Goal: Task Accomplishment & Management: Use online tool/utility

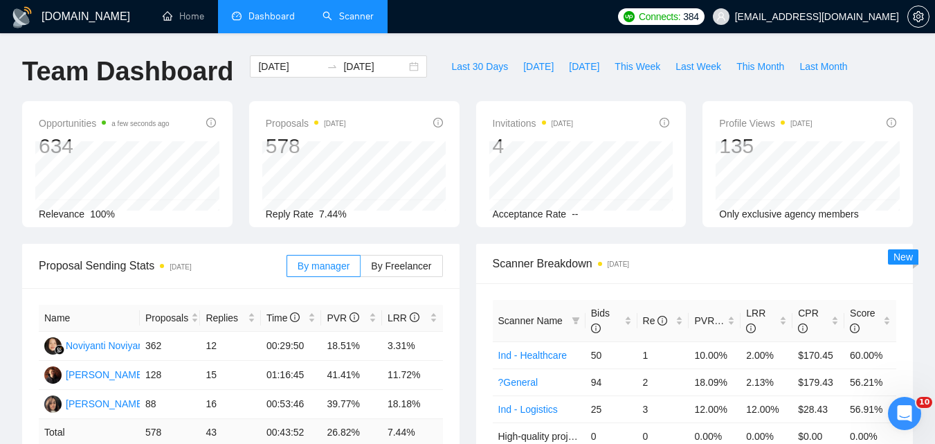
click at [322, 22] on link "Scanner" at bounding box center [347, 16] width 51 height 12
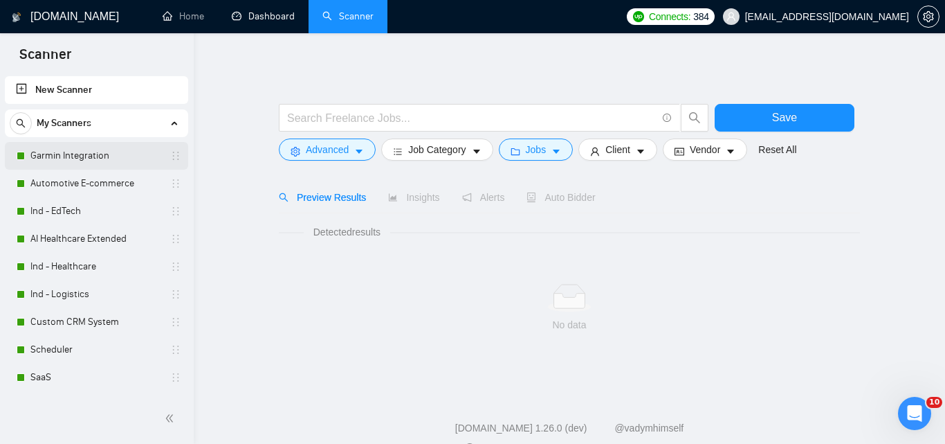
click at [64, 161] on link "Garmin Integration" at bounding box center [95, 156] width 131 height 28
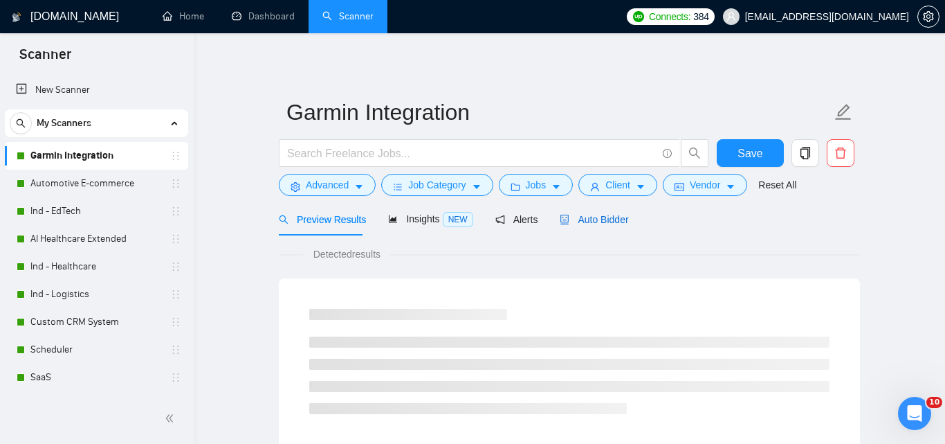
click at [594, 217] on span "Auto Bidder" at bounding box center [594, 219] width 69 height 11
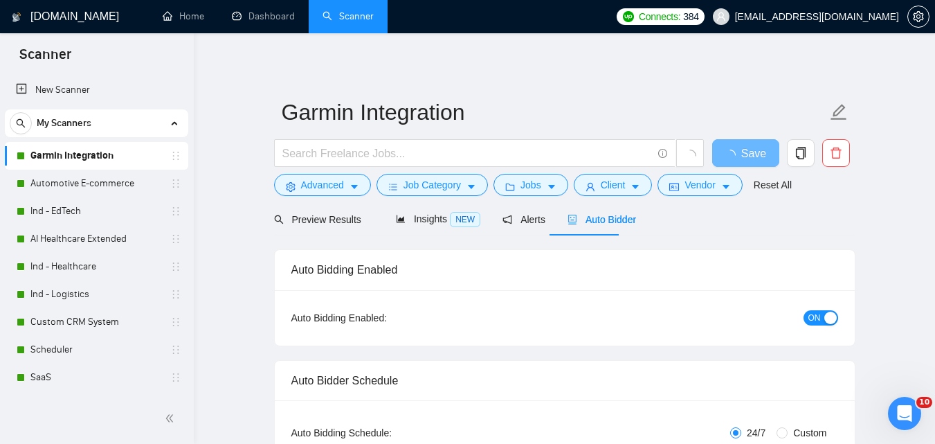
click at [837, 318] on button "ON" at bounding box center [820, 317] width 35 height 15
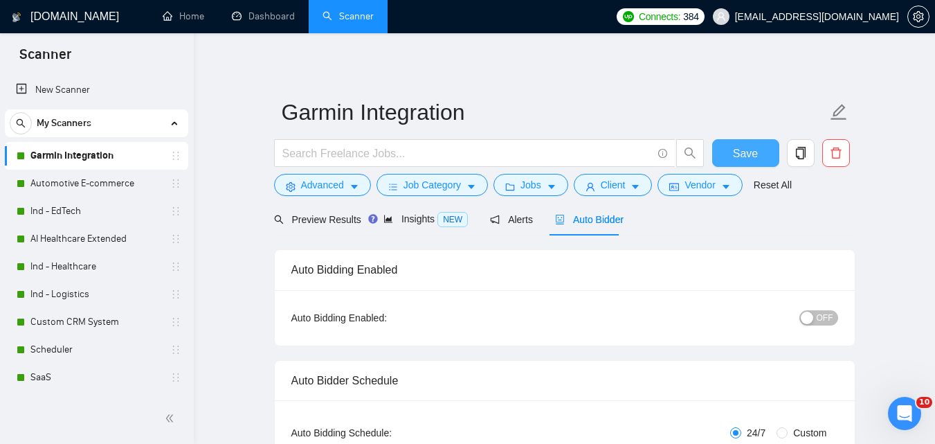
click at [745, 145] on span "Save" at bounding box center [745, 153] width 25 height 17
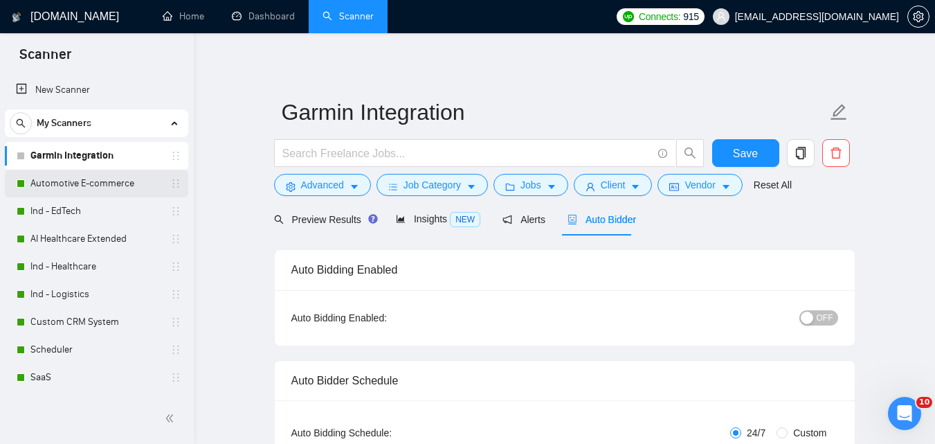
click at [119, 180] on link "Automotive E-commerce" at bounding box center [95, 184] width 131 height 28
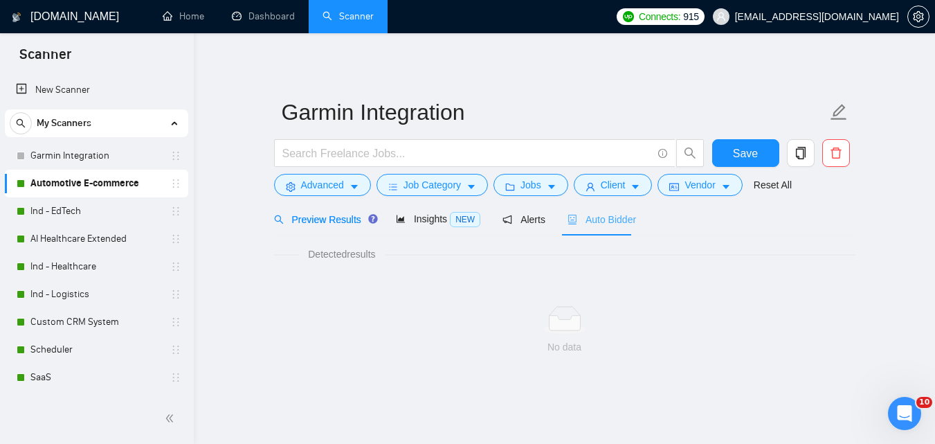
click at [577, 209] on div "Auto Bidder" at bounding box center [601, 219] width 69 height 33
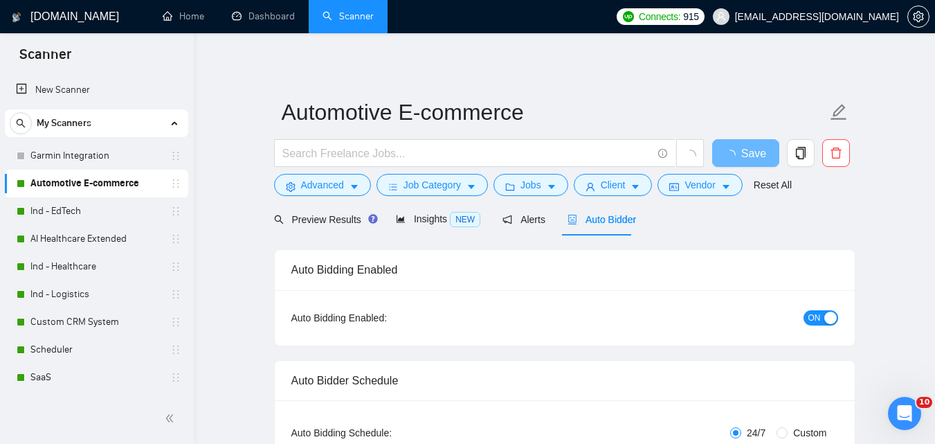
checkbox input "true"
click at [825, 307] on div "ON" at bounding box center [746, 318] width 182 height 22
click at [822, 320] on button "ON" at bounding box center [820, 317] width 35 height 15
click at [740, 155] on span "Save" at bounding box center [745, 153] width 25 height 17
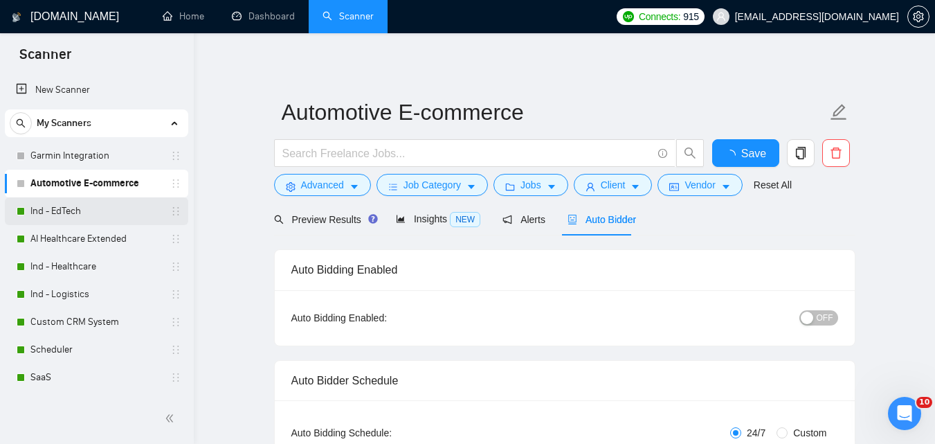
click at [116, 218] on link "Ind - EdTech" at bounding box center [95, 211] width 131 height 28
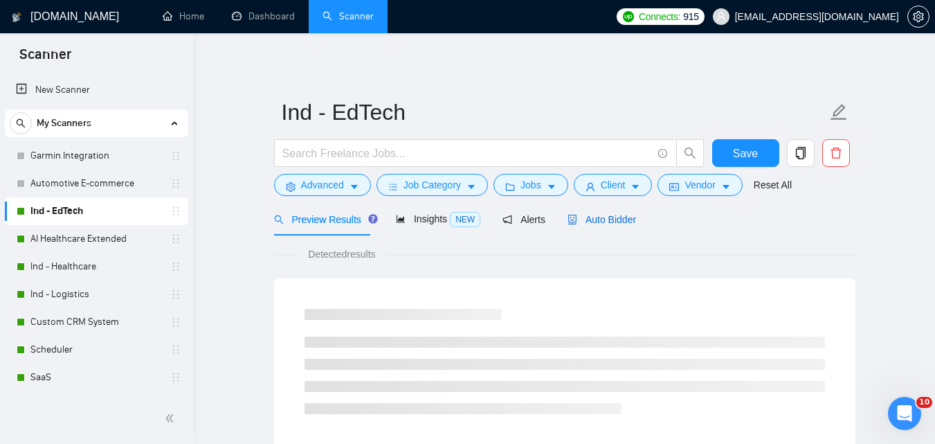
click at [581, 219] on span "Auto Bidder" at bounding box center [601, 219] width 69 height 11
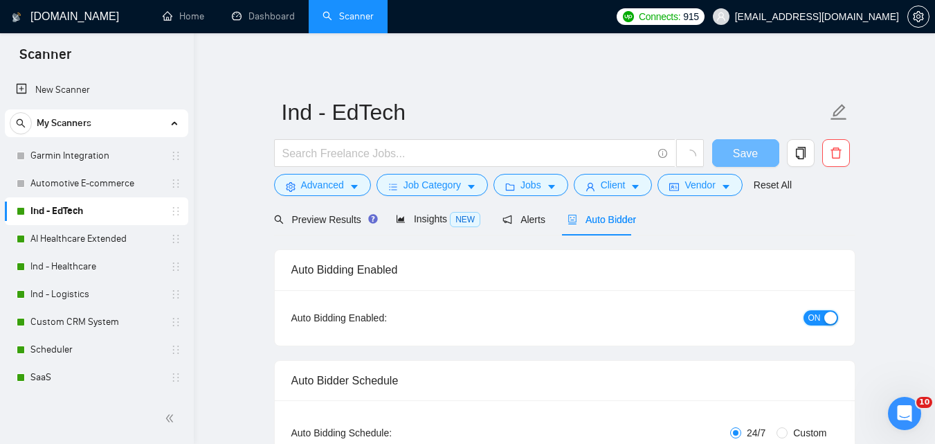
click at [821, 316] on button "ON" at bounding box center [820, 317] width 35 height 15
checkbox input "true"
click at [742, 152] on span "Save" at bounding box center [745, 153] width 25 height 17
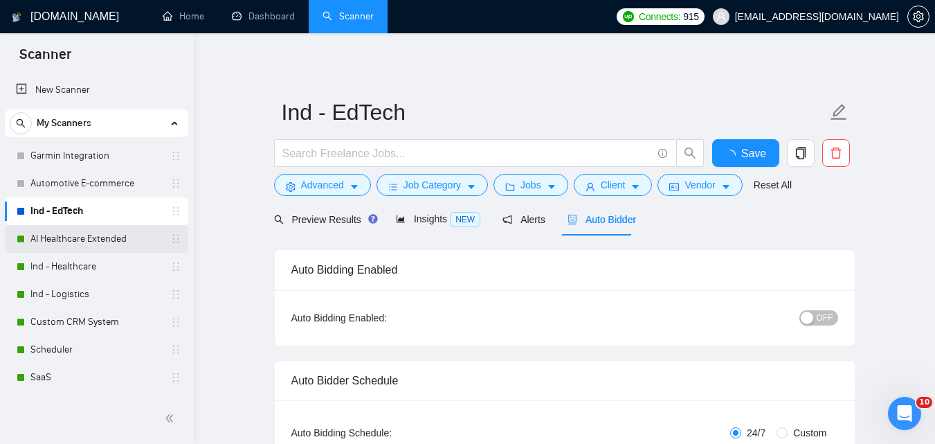
click at [57, 233] on link "AI Healthcare Extended" at bounding box center [95, 239] width 131 height 28
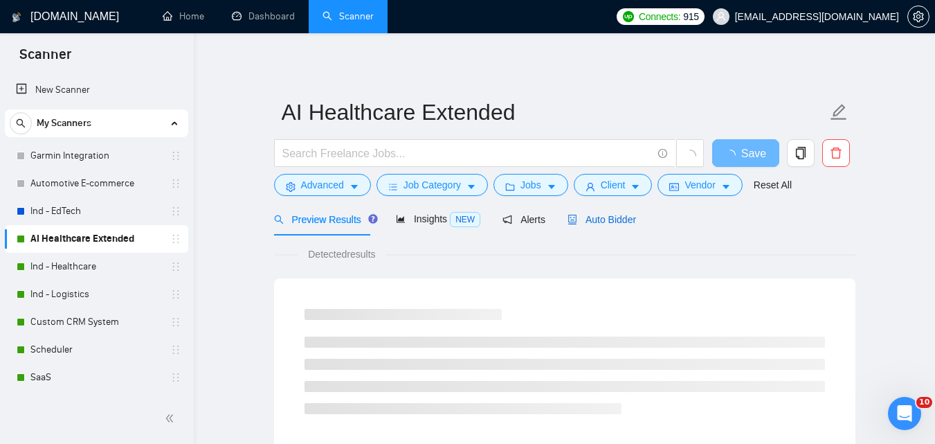
click at [596, 221] on span "Auto Bidder" at bounding box center [601, 219] width 69 height 11
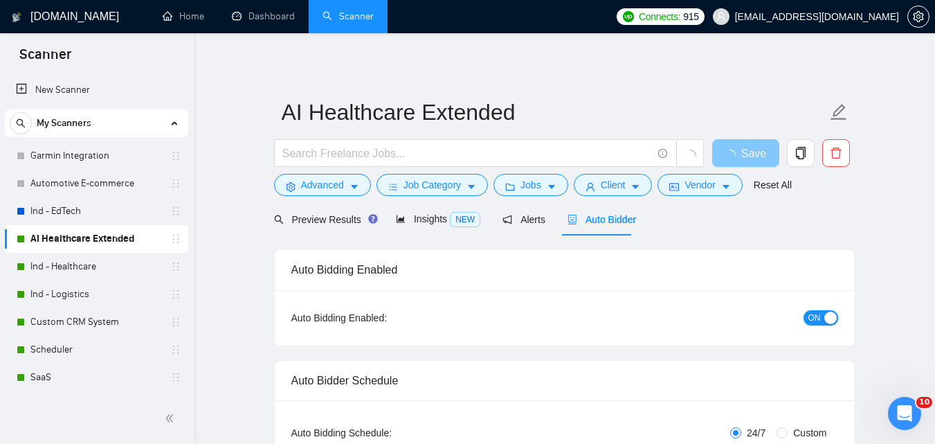
click at [815, 314] on span "ON" at bounding box center [814, 317] width 12 height 15
click at [733, 142] on button "Save" at bounding box center [745, 153] width 67 height 28
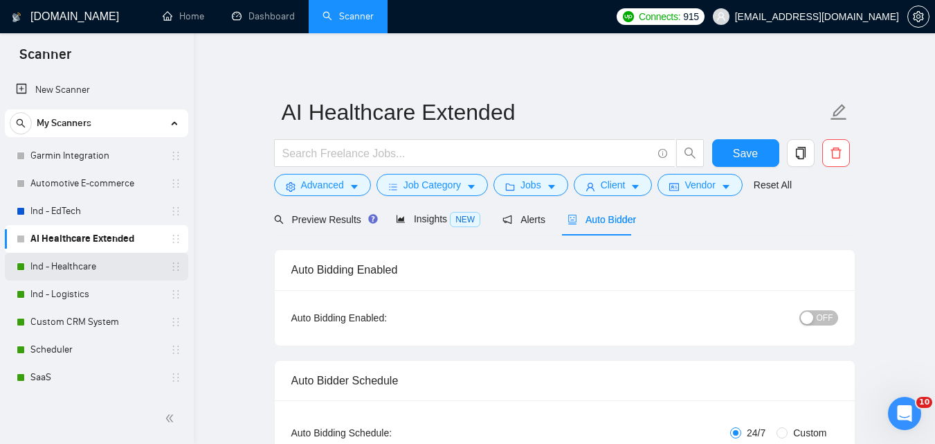
click at [97, 257] on link "Ind - Healthcare" at bounding box center [95, 267] width 131 height 28
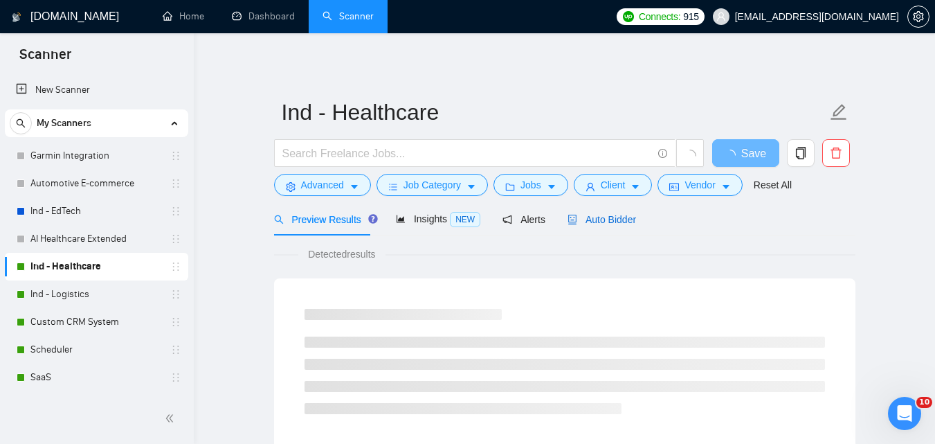
click at [572, 216] on span "Auto Bidder" at bounding box center [601, 219] width 69 height 11
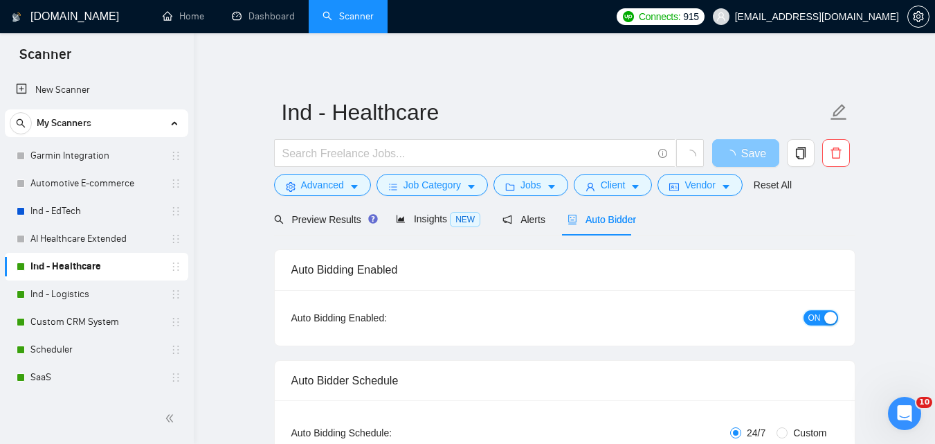
click at [811, 314] on span "ON" at bounding box center [814, 317] width 12 height 15
checkbox input "true"
click at [756, 156] on span "Save" at bounding box center [745, 153] width 25 height 17
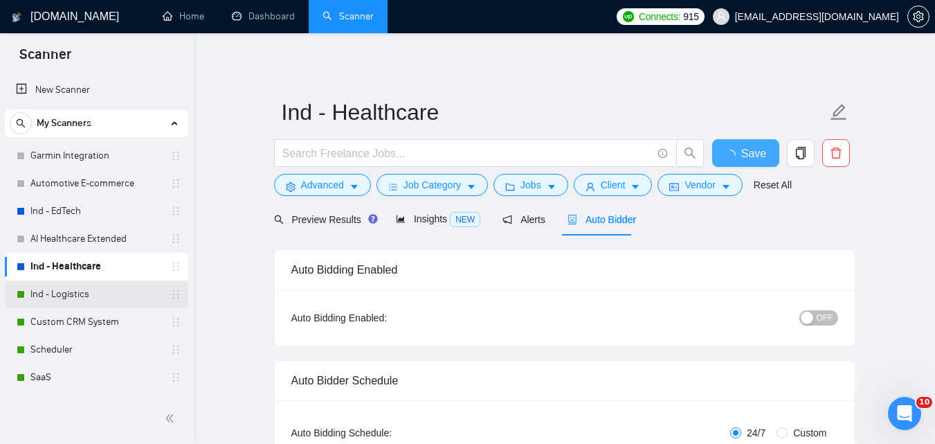
checkbox input "true"
click at [84, 296] on link "Ind - Logistics" at bounding box center [95, 294] width 131 height 28
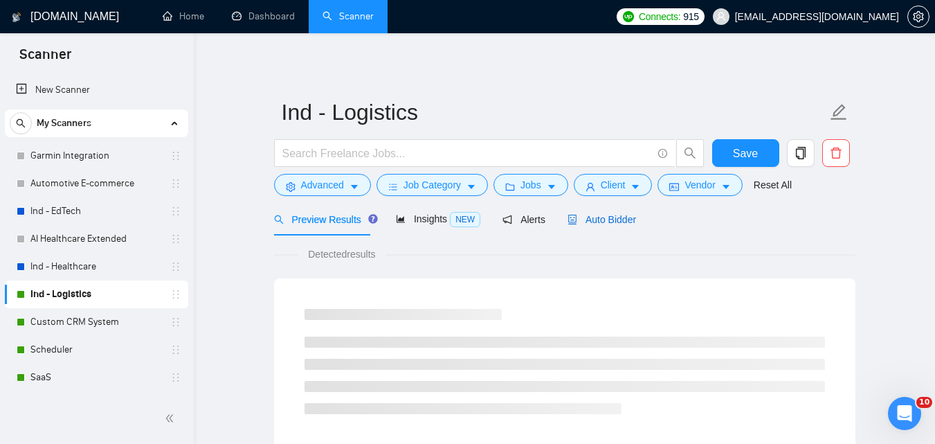
click at [624, 214] on span "Auto Bidder" at bounding box center [601, 219] width 69 height 11
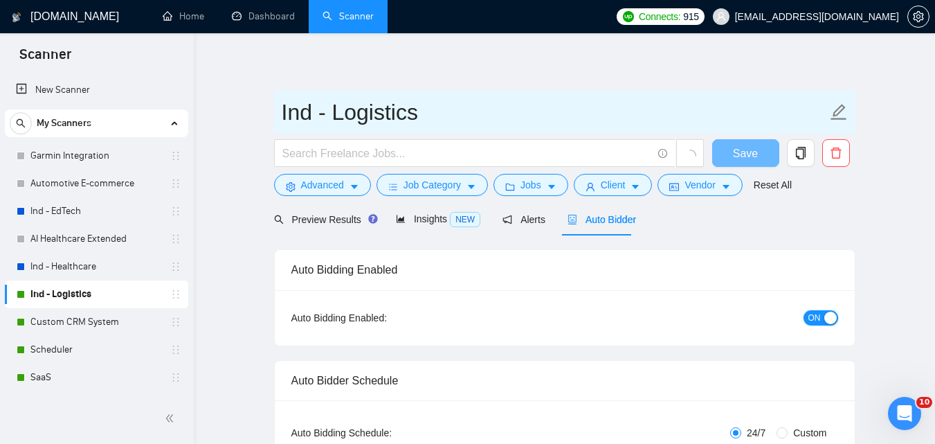
click at [807, 315] on button "ON" at bounding box center [820, 317] width 35 height 15
checkbox input "true"
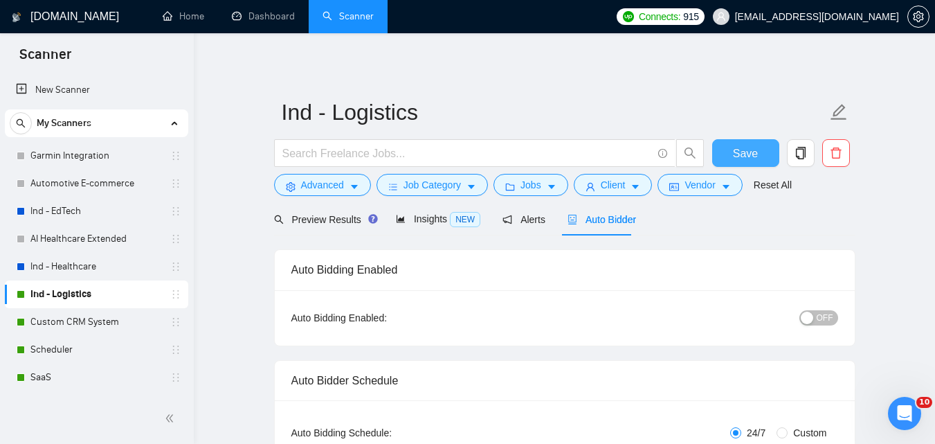
click at [742, 154] on span "Save" at bounding box center [745, 153] width 25 height 17
checkbox input "true"
click at [84, 316] on link "Custom CRM System" at bounding box center [95, 322] width 131 height 28
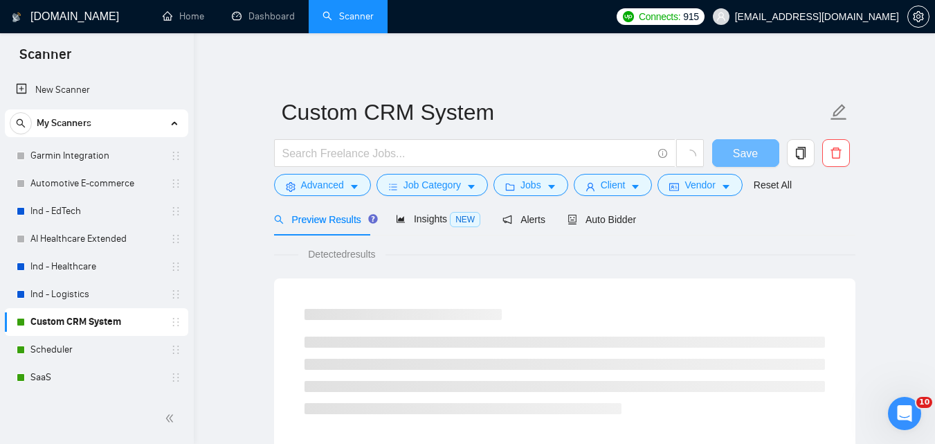
scroll to position [69, 0]
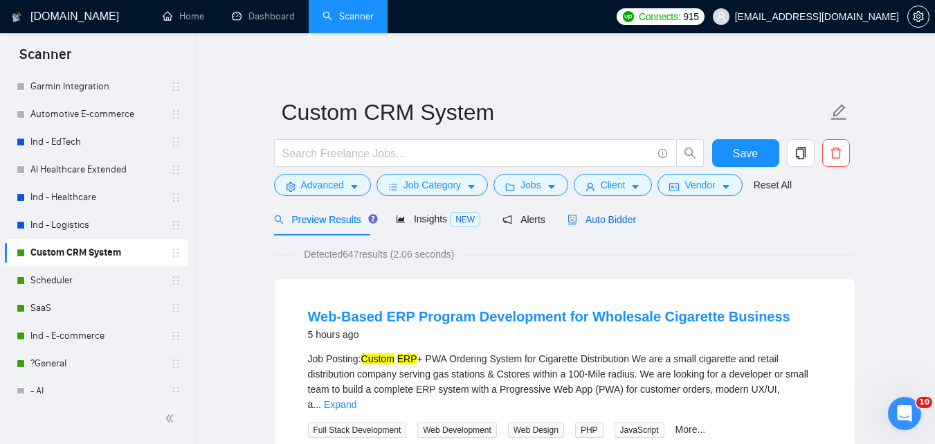
click at [588, 214] on span "Auto Bidder" at bounding box center [601, 219] width 69 height 11
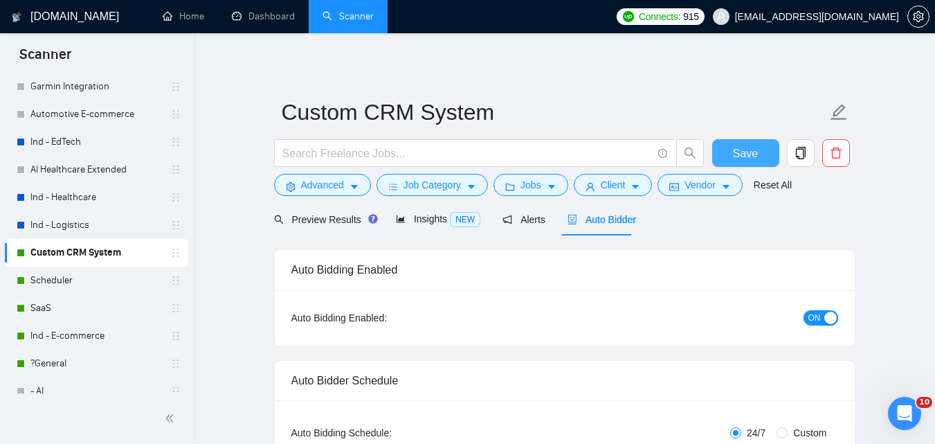
click at [807, 318] on button "ON" at bounding box center [820, 317] width 35 height 15
checkbox input "true"
click at [758, 152] on button "Save" at bounding box center [745, 153] width 67 height 28
checkbox input "true"
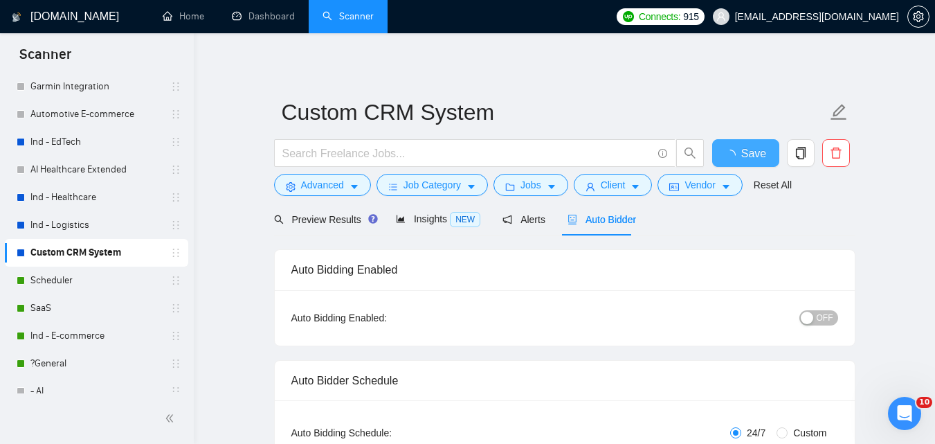
checkbox input "true"
click at [42, 276] on link "Scheduler" at bounding box center [95, 280] width 131 height 28
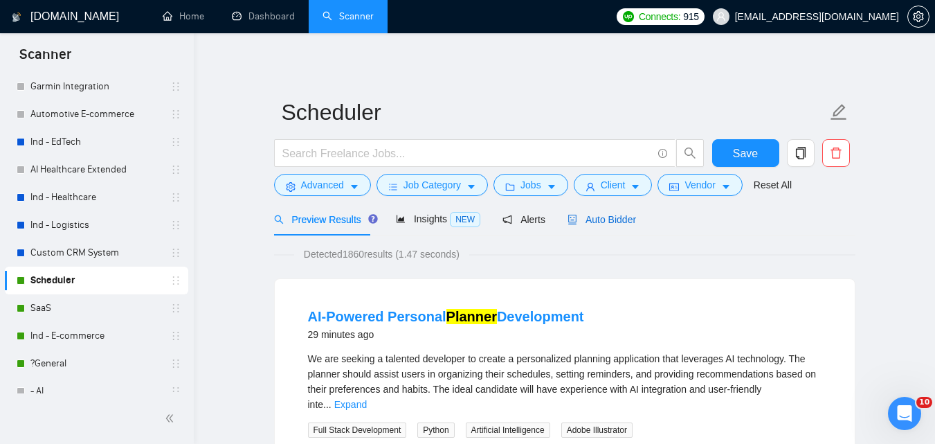
click at [599, 221] on span "Auto Bidder" at bounding box center [601, 219] width 69 height 11
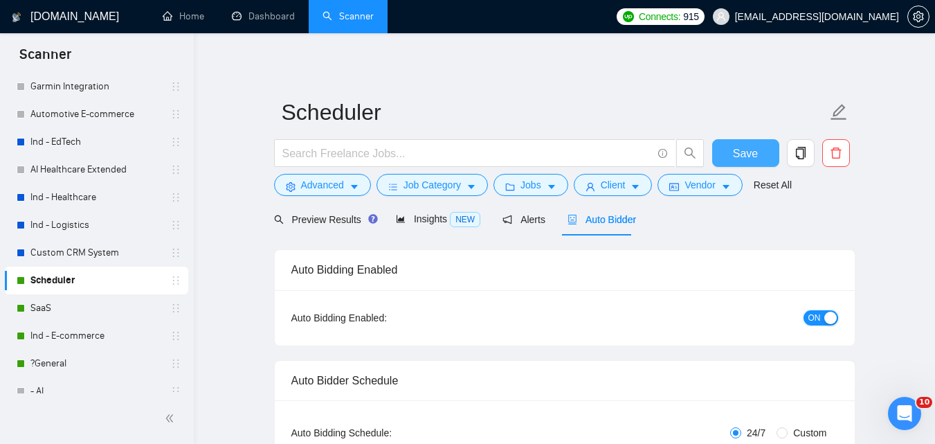
click at [823, 316] on button "ON" at bounding box center [820, 317] width 35 height 15
click at [757, 145] on button "Save" at bounding box center [745, 153] width 67 height 28
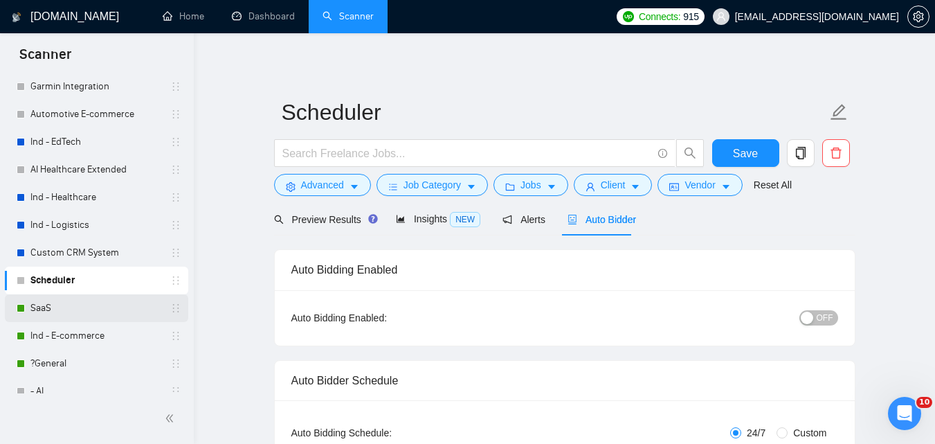
click at [68, 306] on link "SaaS" at bounding box center [95, 308] width 131 height 28
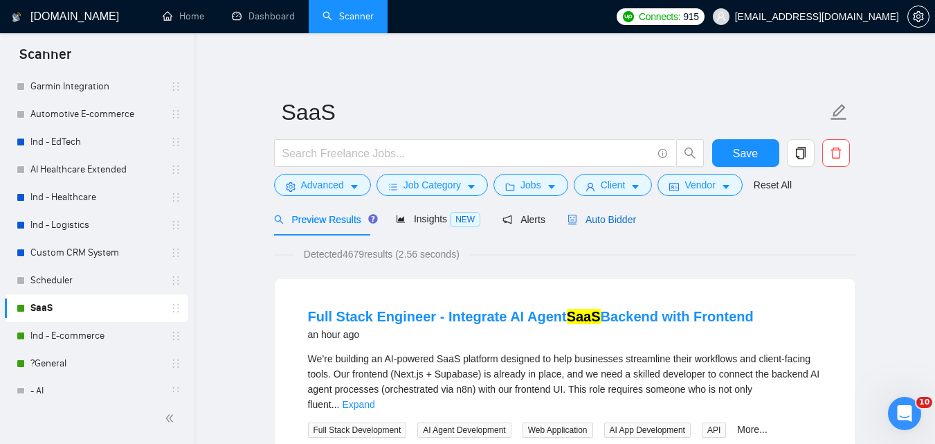
click at [603, 217] on span "Auto Bidder" at bounding box center [601, 219] width 69 height 11
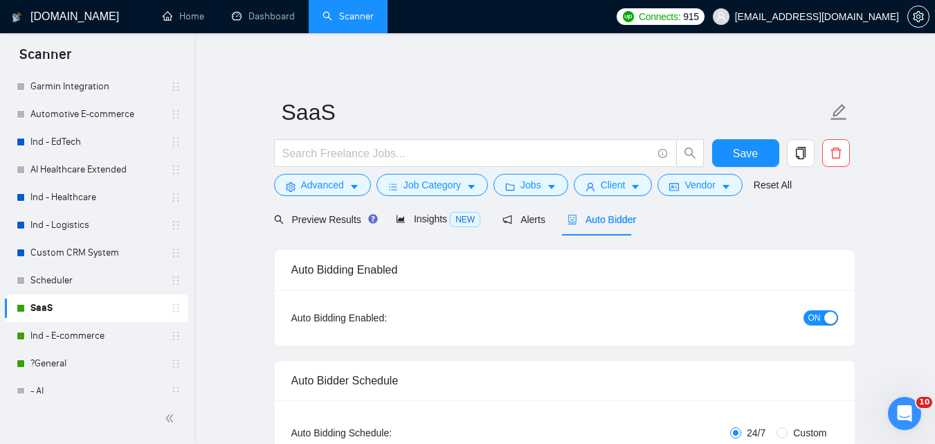
click at [822, 321] on button "ON" at bounding box center [820, 317] width 35 height 15
click at [754, 157] on span "Save" at bounding box center [745, 153] width 25 height 17
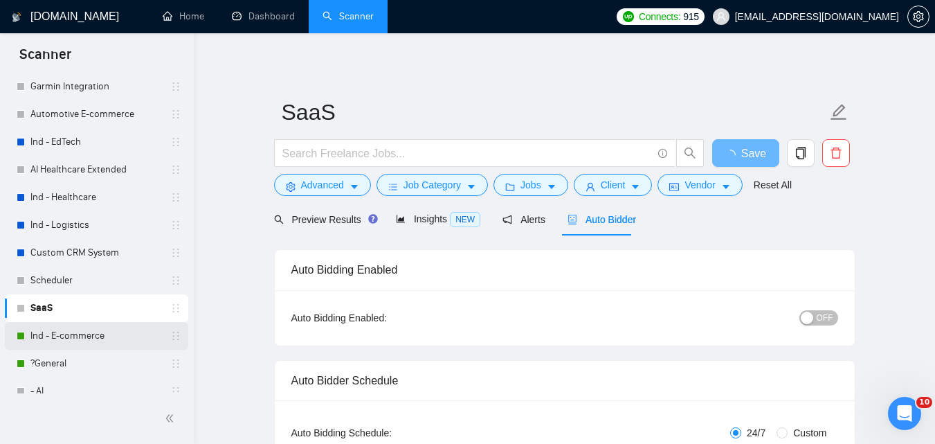
click at [65, 338] on link "Ind - E-commerce" at bounding box center [95, 336] width 131 height 28
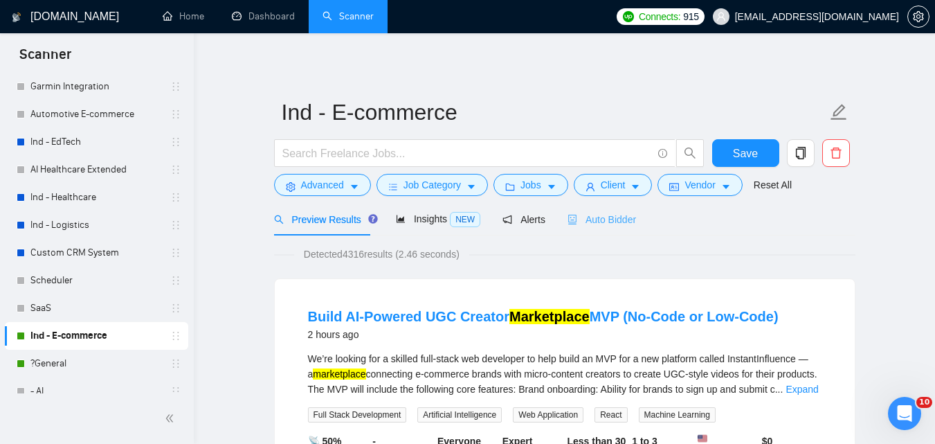
click at [598, 210] on div "Auto Bidder" at bounding box center [601, 219] width 69 height 33
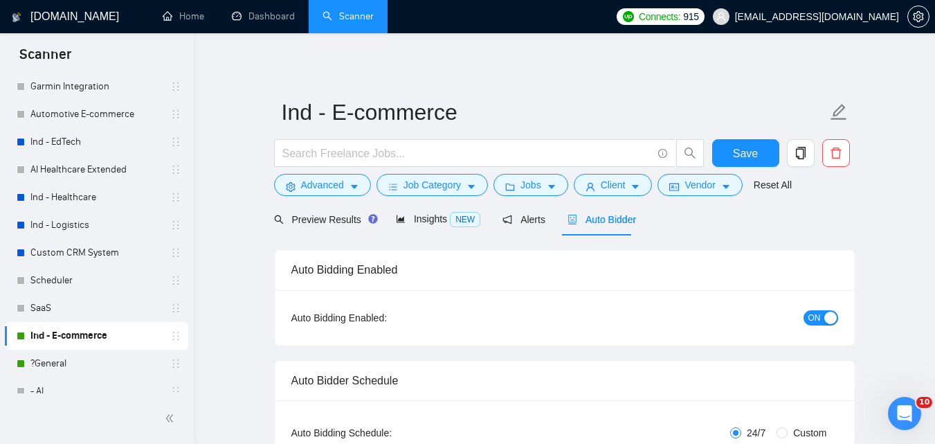
checkbox input "true"
click at [819, 314] on span "ON" at bounding box center [814, 317] width 12 height 15
click at [744, 142] on button "Save" at bounding box center [745, 153] width 67 height 28
checkbox input "true"
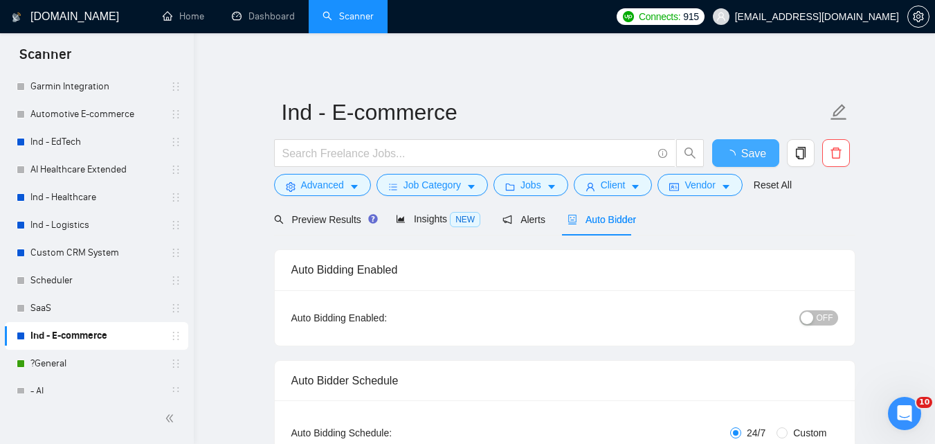
checkbox input "true"
click at [91, 362] on link "?General" at bounding box center [95, 363] width 131 height 28
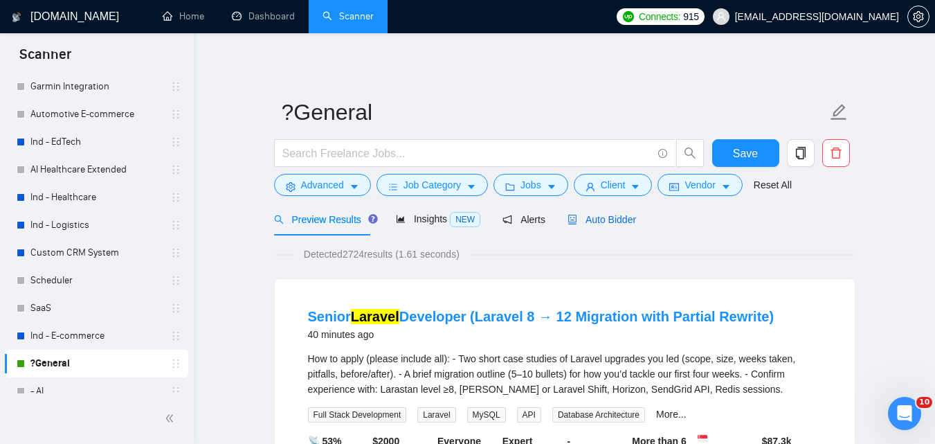
click at [603, 221] on span "Auto Bidder" at bounding box center [601, 219] width 69 height 11
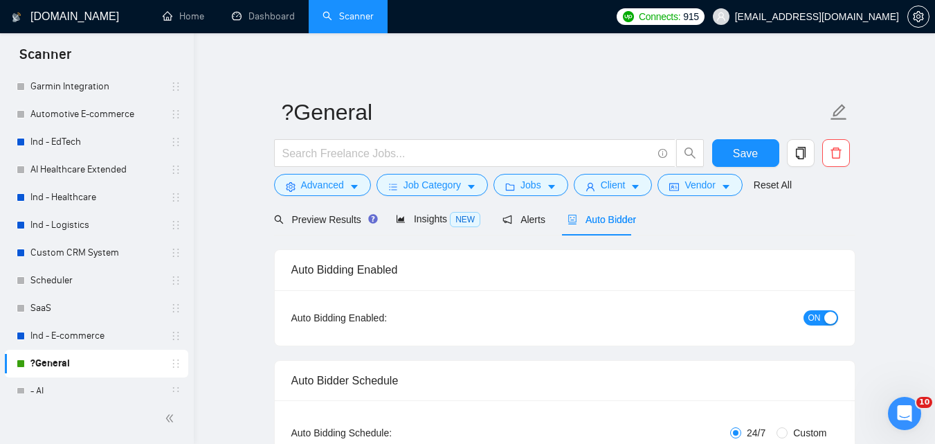
checkbox input "true"
click at [830, 317] on div "button" at bounding box center [830, 317] width 12 height 12
click at [743, 154] on span "Save" at bounding box center [745, 153] width 25 height 17
checkbox input "true"
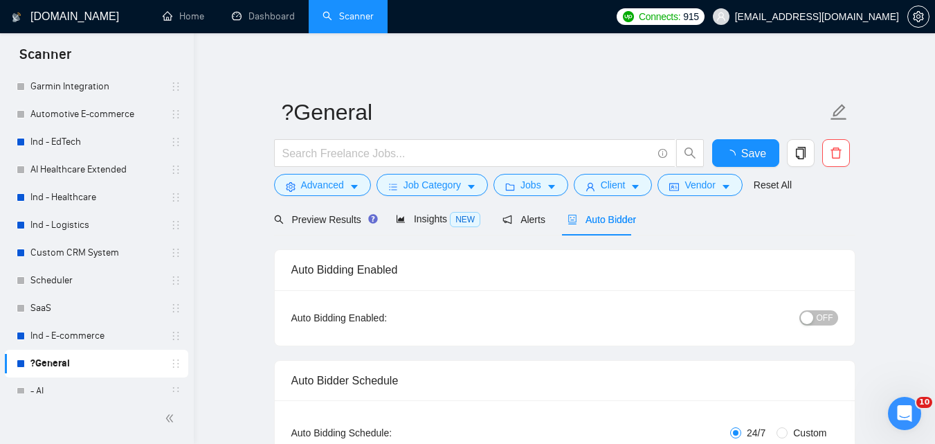
checkbox input "true"
click at [268, 22] on link "Dashboard" at bounding box center [263, 16] width 63 height 12
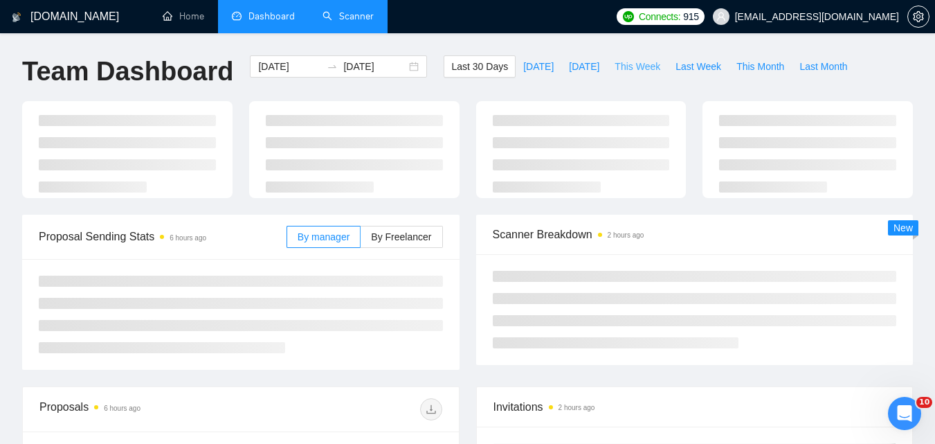
type input "[DATE]"
click at [749, 69] on span "This Month" at bounding box center [760, 66] width 48 height 15
type input "[DATE]"
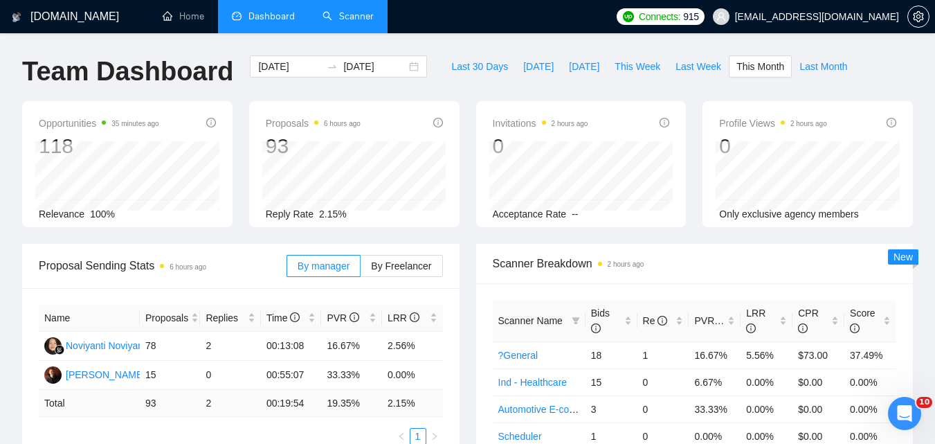
click at [26, 222] on div "Opportunities 35 minutes ago 118 [DATE] Relevant 0 Relevance 100%" at bounding box center [127, 164] width 210 height 126
